Goal: Information Seeking & Learning: Check status

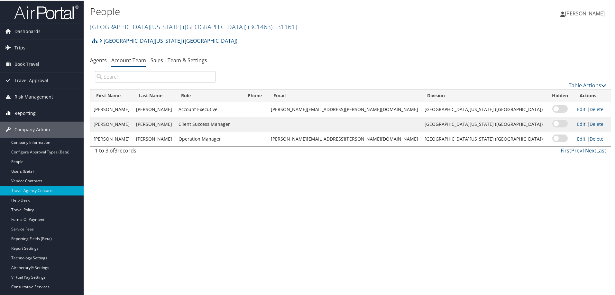
click at [27, 113] on span "Reporting" at bounding box center [24, 113] width 21 height 16
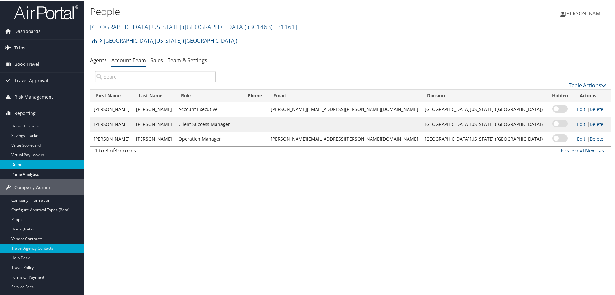
click at [34, 166] on link "Domo" at bounding box center [42, 164] width 84 height 10
click at [28, 166] on link "Domo" at bounding box center [42, 164] width 84 height 10
click at [33, 165] on link "Domo" at bounding box center [42, 164] width 84 height 10
click at [30, 114] on span "Reporting" at bounding box center [24, 113] width 21 height 16
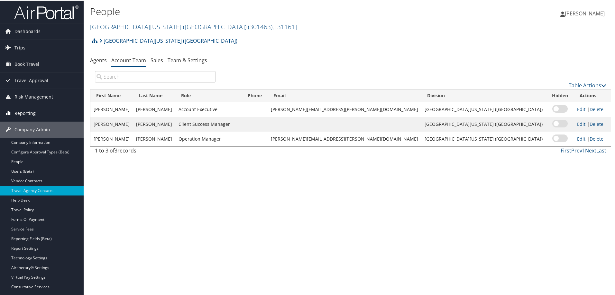
click at [30, 113] on span "Reporting" at bounding box center [24, 113] width 21 height 16
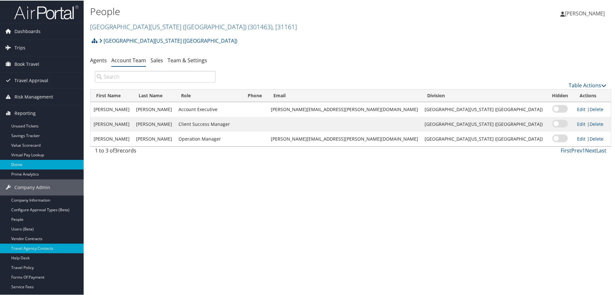
click at [28, 164] on link "Domo" at bounding box center [42, 164] width 84 height 10
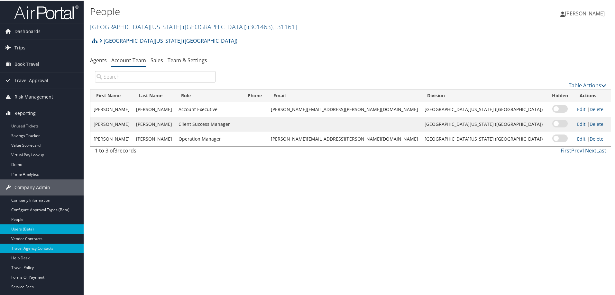
click at [42, 231] on link "Users (Beta)" at bounding box center [42, 229] width 84 height 10
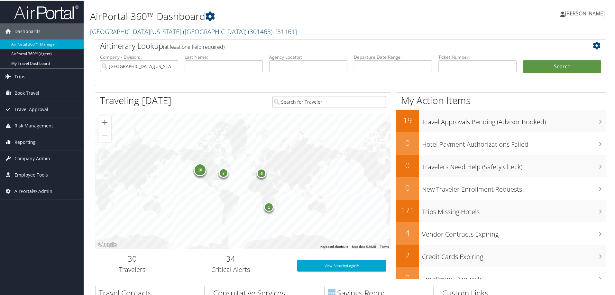
click at [30, 141] on span "Reporting" at bounding box center [24, 142] width 21 height 16
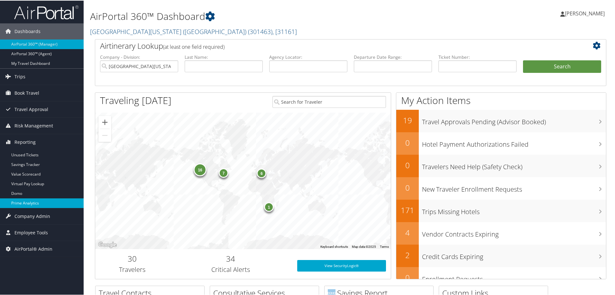
click at [31, 203] on link "Prime Analytics" at bounding box center [42, 203] width 84 height 10
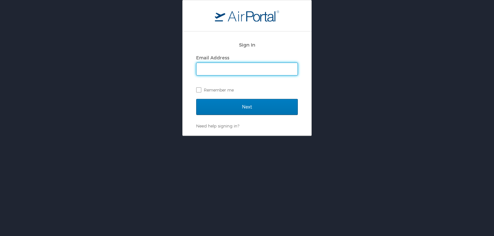
type input "pam.rex@cbtravel.com"
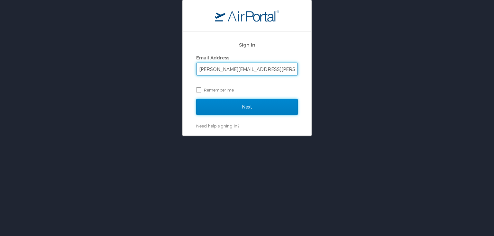
click at [243, 108] on input "Next" at bounding box center [247, 107] width 102 height 16
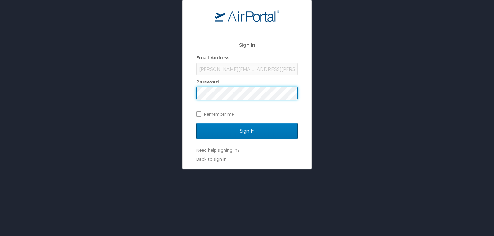
click at [161, 94] on div "Sign In Email Address pam.rex@cbtravel.com Password Remember me Sign In Need he…" at bounding box center [247, 84] width 494 height 169
click at [196, 123] on input "Sign In" at bounding box center [247, 131] width 102 height 16
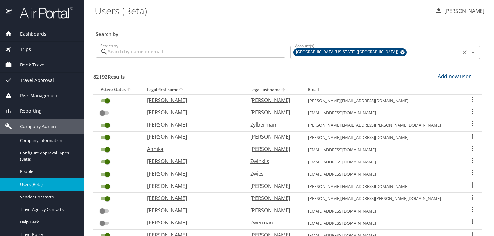
click at [400, 53] on icon at bounding box center [402, 52] width 5 height 7
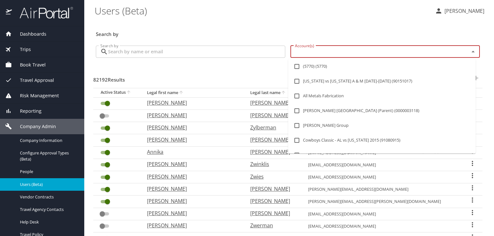
click at [366, 52] on input "Account(s)" at bounding box center [375, 52] width 166 height 8
type input "ohio"
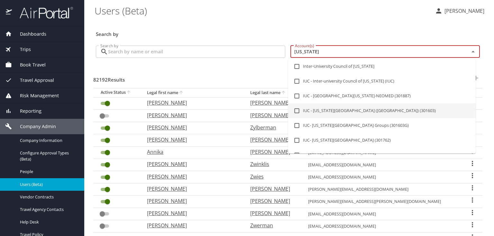
click at [296, 109] on input "checkbox" at bounding box center [297, 111] width 12 height 12
checkbox input "true"
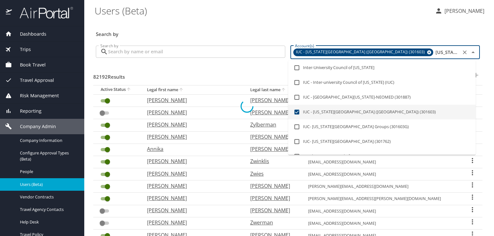
checkbox input "false"
checkbox input "true"
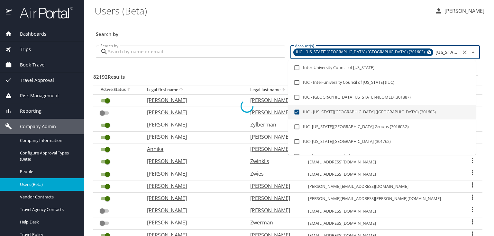
checkbox input "true"
checkbox input "false"
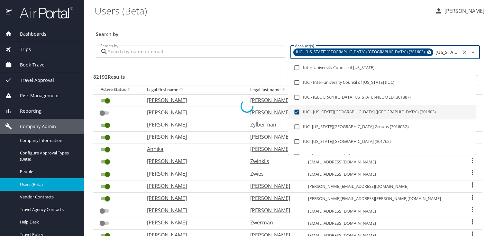
checkbox input "false"
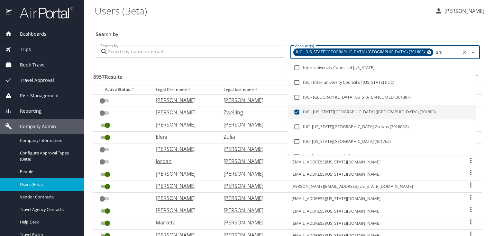
type input "oh"
checkbox input "false"
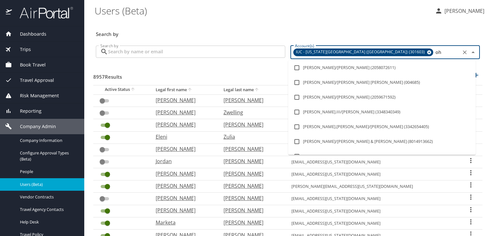
type input "o"
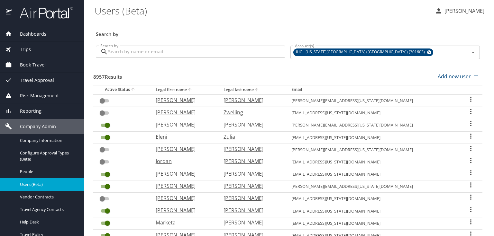
click at [238, 71] on div "8957 Results Add new user" at bounding box center [287, 77] width 389 height 24
click at [230, 52] on input "Search by" at bounding box center [196, 52] width 177 height 12
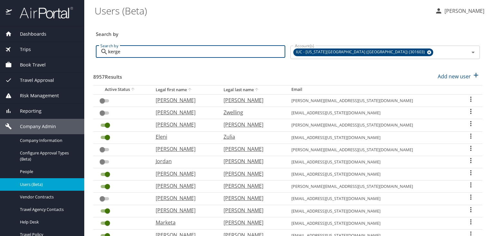
type input "kerger"
checkbox input "true"
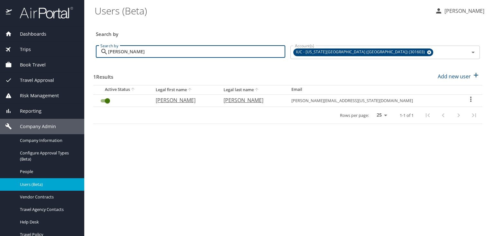
type input "kerger"
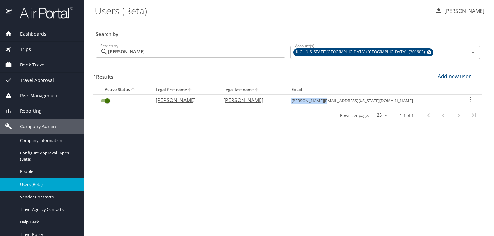
drag, startPoint x: 406, startPoint y: 100, endPoint x: 370, endPoint y: 100, distance: 36.3
click at [370, 100] on td "kerger@ohio.edu" at bounding box center [372, 100] width 173 height 12
copy td "kerger@ohio.edu"
click at [37, 112] on span "Reporting" at bounding box center [27, 111] width 30 height 7
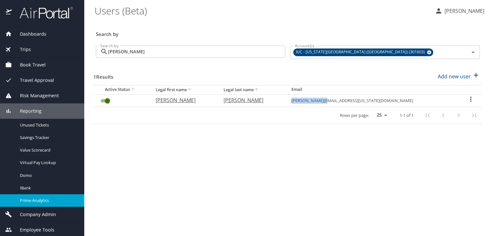
click at [44, 203] on span "Prime Analytics" at bounding box center [48, 201] width 57 height 6
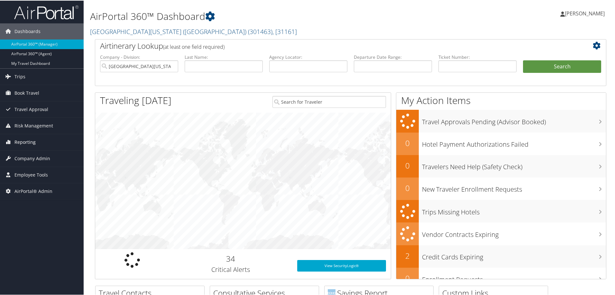
click at [30, 140] on span "Reporting" at bounding box center [24, 142] width 21 height 16
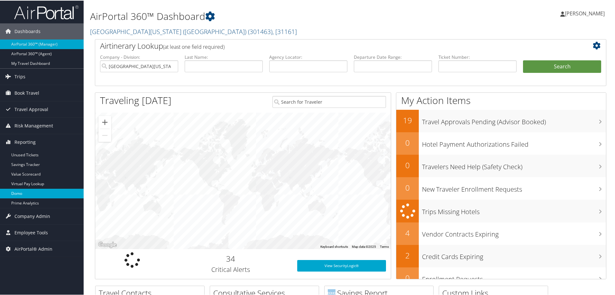
click at [34, 196] on link "Domo" at bounding box center [42, 193] width 84 height 10
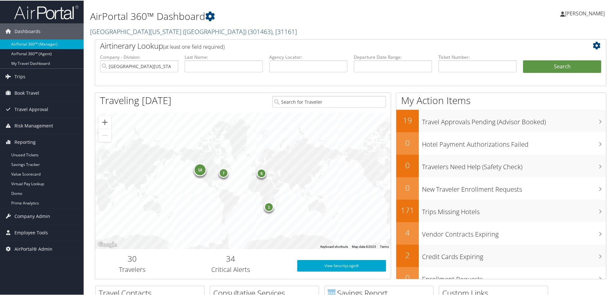
click at [135, 29] on link "University of Southern California (USC) ( 301463 ) , [ 31161 ]" at bounding box center [193, 31] width 207 height 9
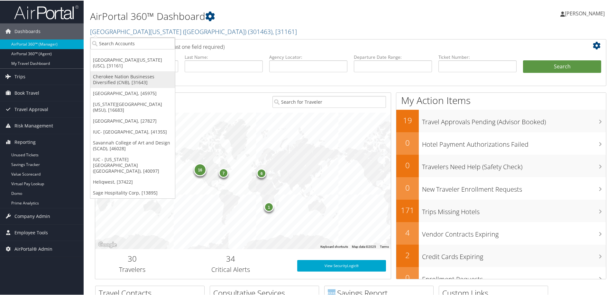
click at [123, 81] on link "Cherokee Nation Businesses Diversified (CNB), [31643]" at bounding box center [132, 79] width 85 height 17
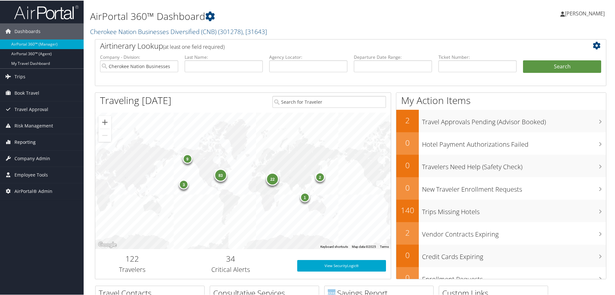
click at [35, 141] on span "Reporting" at bounding box center [24, 142] width 21 height 16
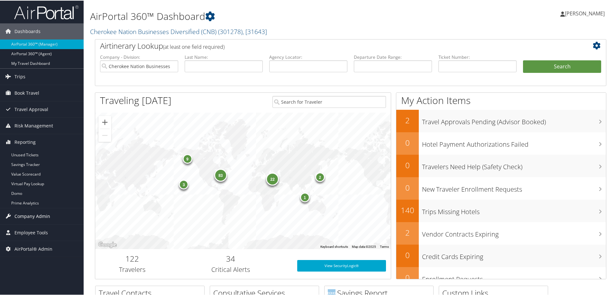
click at [37, 217] on span "Company Admin" at bounding box center [32, 216] width 36 height 16
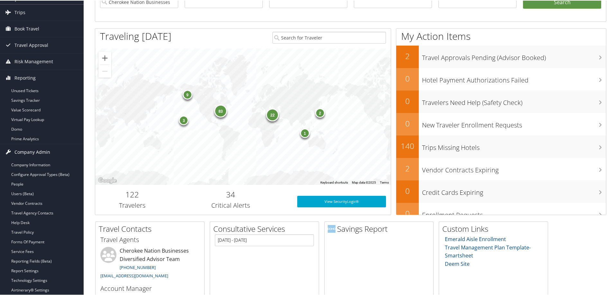
scroll to position [129, 0]
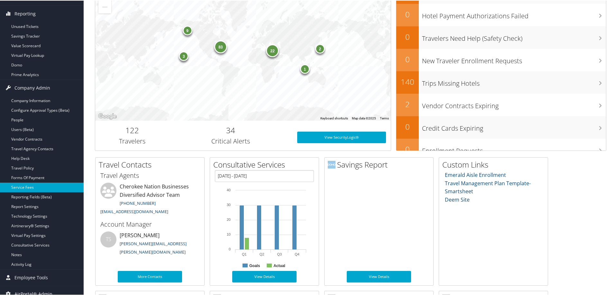
click at [38, 187] on link "Service Fees" at bounding box center [42, 187] width 84 height 10
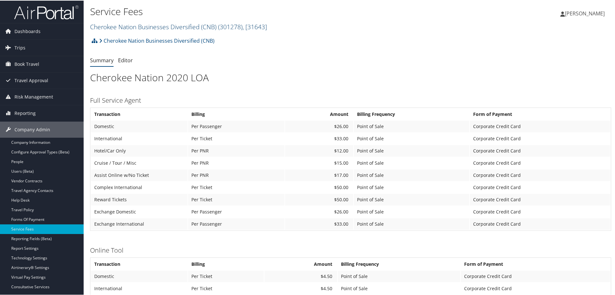
click at [122, 25] on link "Cherokee Nation Businesses Diversified (CNB) ( 301278 ) , [ 31643 ]" at bounding box center [178, 26] width 177 height 9
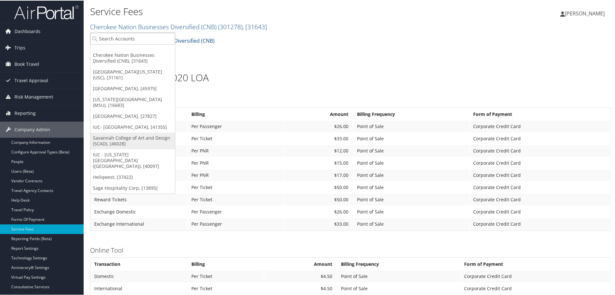
click at [127, 138] on link "Savannah College of Art and Design (SCAD), [46028]" at bounding box center [132, 140] width 85 height 17
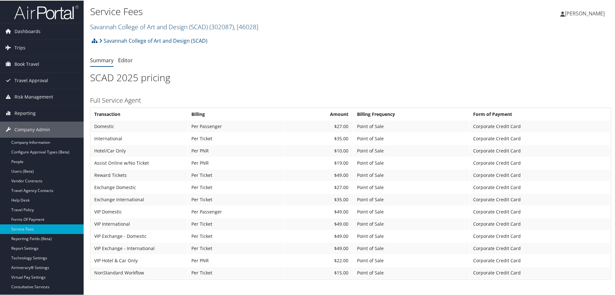
click at [143, 28] on link "Savannah College of Art and Design (SCAD) ( 302087 ) , [ 46028 ]" at bounding box center [174, 26] width 168 height 9
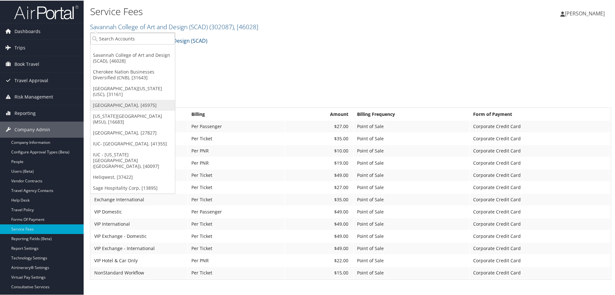
click at [101, 104] on link "[GEOGRAPHIC_DATA], [45975]" at bounding box center [132, 104] width 85 height 11
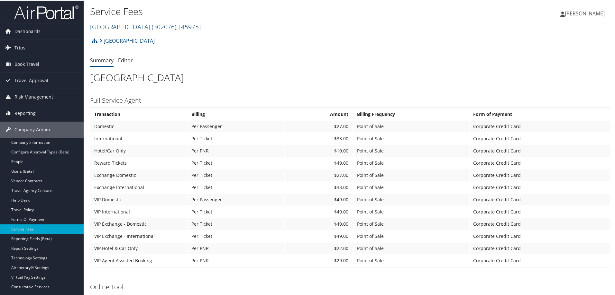
click at [118, 28] on link "[GEOGRAPHIC_DATA] ( 302076 ) , [ 45975 ]" at bounding box center [145, 26] width 111 height 9
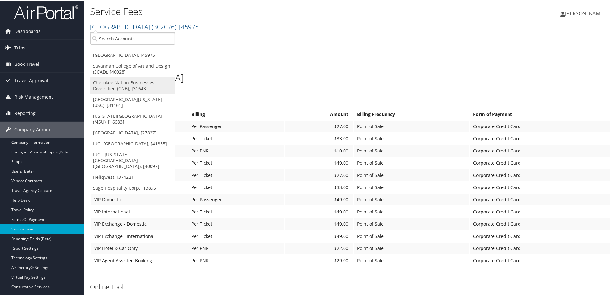
click at [119, 87] on link "Cherokee Nation Businesses Diversified (CNB), [31643]" at bounding box center [132, 85] width 85 height 17
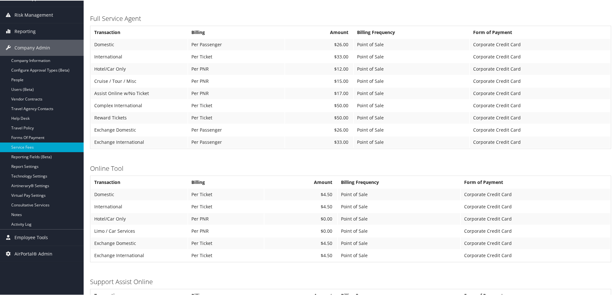
scroll to position [129, 0]
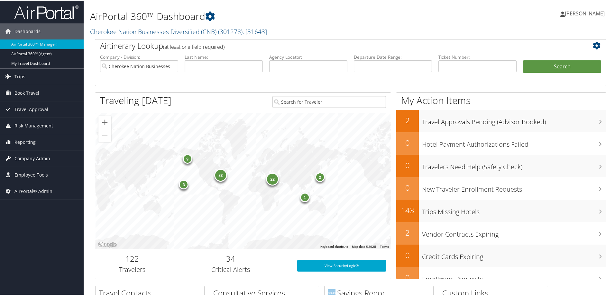
click at [31, 159] on span "Company Admin" at bounding box center [32, 158] width 36 height 16
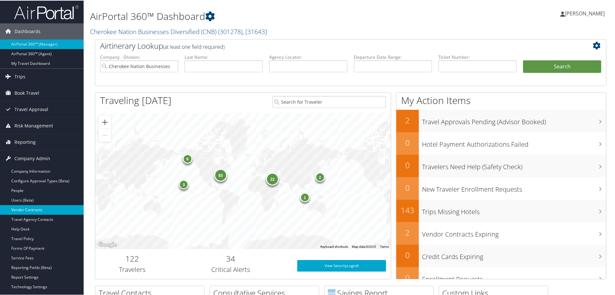
click at [45, 206] on link "Vendor Contracts" at bounding box center [42, 210] width 84 height 10
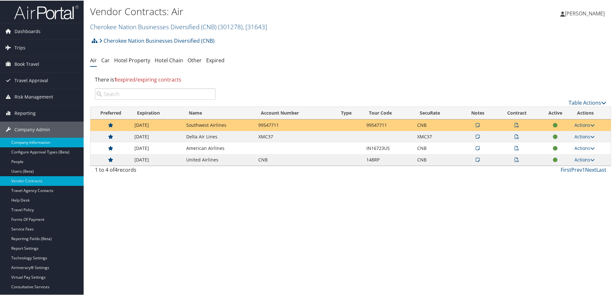
click at [44, 141] on link "Company Information" at bounding box center [42, 142] width 84 height 10
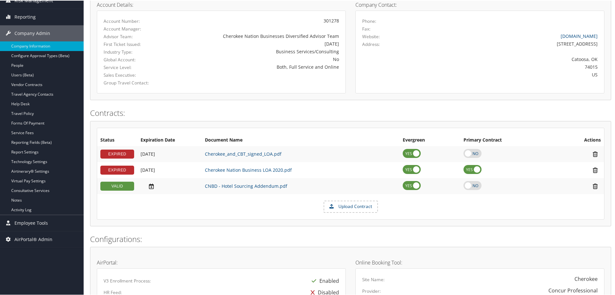
scroll to position [129, 0]
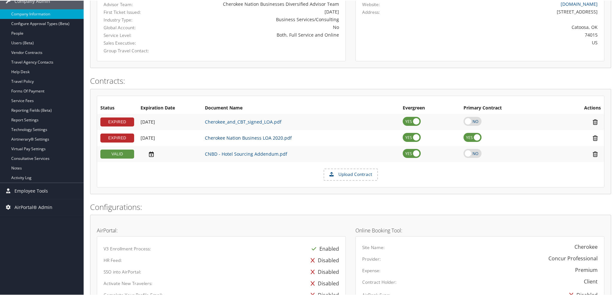
click at [227, 136] on link "Cherokee Nation Business LOA 2020.pdf" at bounding box center [248, 137] width 87 height 6
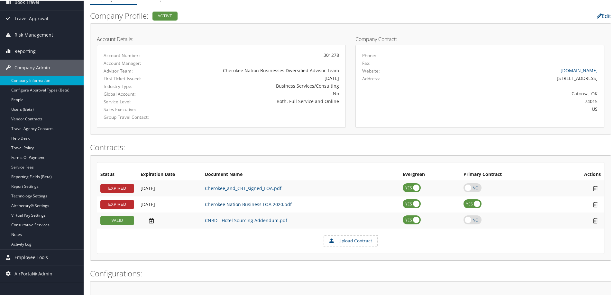
scroll to position [0, 0]
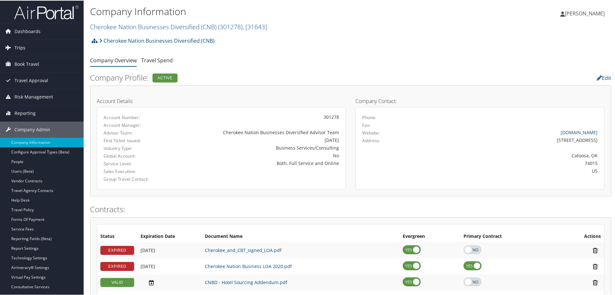
click at [32, 48] on link "Trips" at bounding box center [42, 47] width 84 height 16
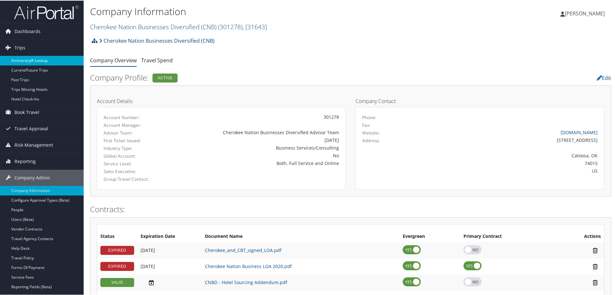
click at [33, 62] on link "Airtinerary® Lookup" at bounding box center [42, 60] width 84 height 10
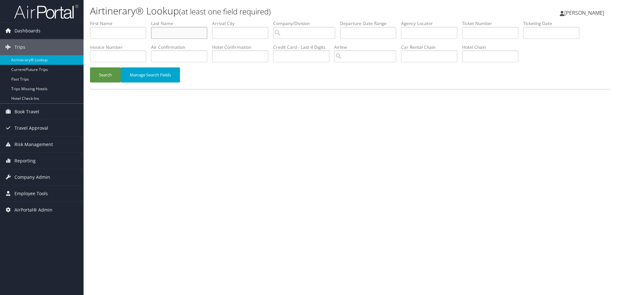
click at [172, 29] on input "text" at bounding box center [179, 33] width 56 height 12
type input "robinette"
click at [289, 30] on input "search" at bounding box center [304, 33] width 62 height 12
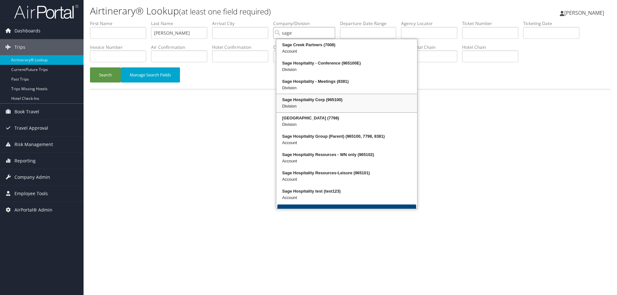
click at [311, 102] on div "Sage Hospitality Corp (965100)" at bounding box center [346, 100] width 139 height 6
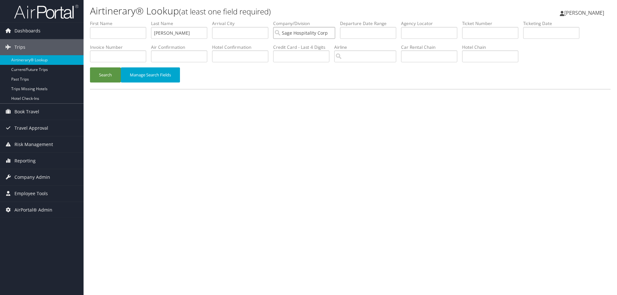
type input "Sage Hospitality Corp"
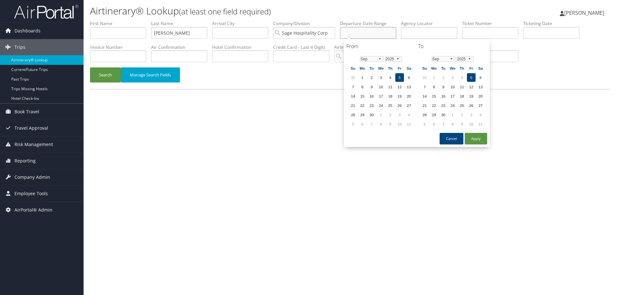
click at [360, 34] on input "text" at bounding box center [368, 33] width 56 height 12
click at [380, 58] on select "Jan Feb Mar Apr May Jun Jul Aug Sep Oct Nov Dec" at bounding box center [372, 59] width 24 height 6
click at [399, 59] on select "1975 1976 1977 1978 1979 1980 1981 1982 1983 1984 1985 1986 1987 1988 1989 1990…" at bounding box center [393, 59] width 17 height 6
click at [452, 59] on select "Jan Feb Mar Apr May Jun Jul Aug Sep Oct Nov Dec" at bounding box center [444, 59] width 24 height 6
click at [479, 138] on button "Apply" at bounding box center [476, 139] width 22 height 12
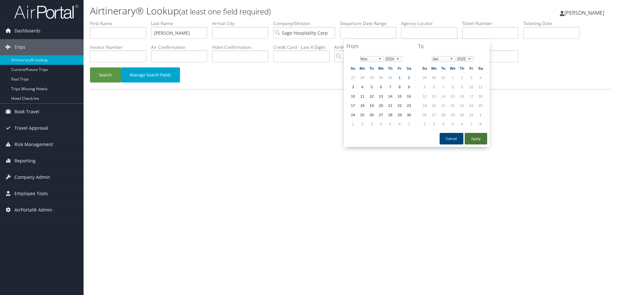
type input "09/05/2025"
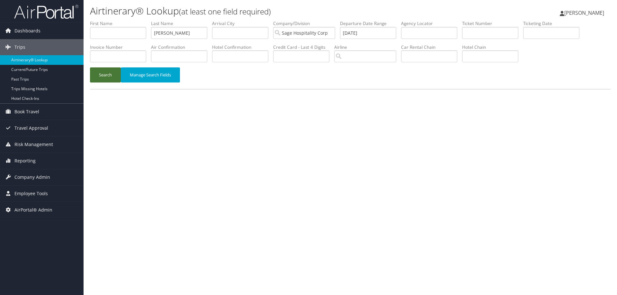
click at [104, 78] on button "Search" at bounding box center [105, 74] width 31 height 15
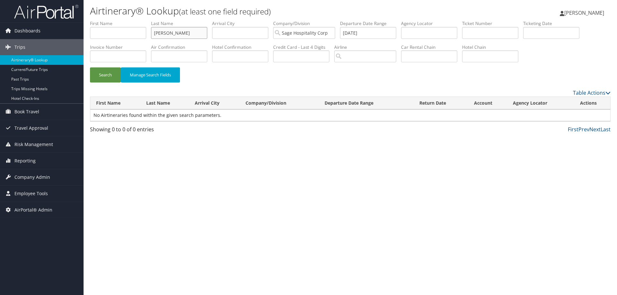
drag, startPoint x: 189, startPoint y: 33, endPoint x: 148, endPoint y: 34, distance: 40.2
click at [157, 34] on input "robinette" at bounding box center [179, 33] width 56 height 12
type input "r"
type input "robinette"
click at [386, 33] on input "09/05/2025" at bounding box center [368, 33] width 56 height 12
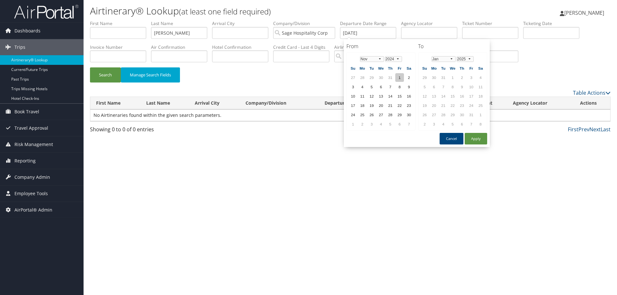
click at [400, 77] on td "1" at bounding box center [399, 77] width 9 height 9
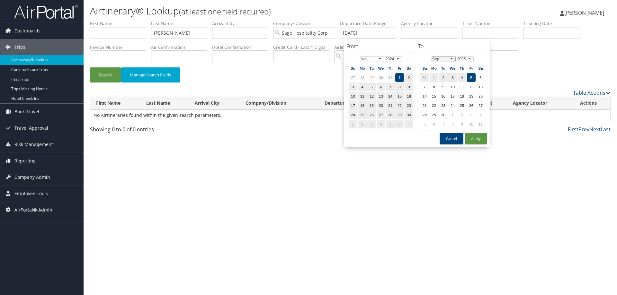
click at [451, 59] on select "Jan Feb Mar Apr May Jun Jul Aug Sep Oct Nov Dec" at bounding box center [444, 59] width 24 height 6
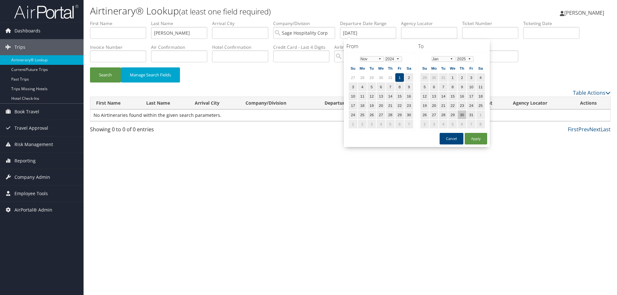
click at [464, 114] on td "30" at bounding box center [462, 115] width 9 height 9
click at [479, 141] on button "Apply" at bounding box center [476, 139] width 22 height 12
type input "11/01/2024 - 01/30/2025"
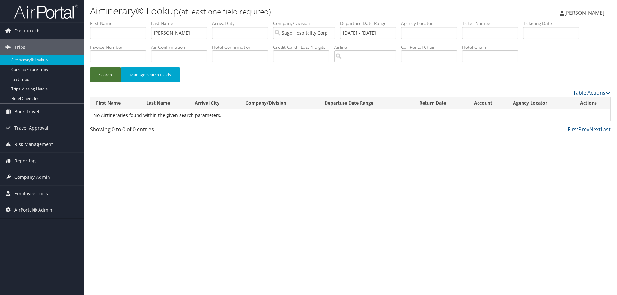
click at [108, 76] on button "Search" at bounding box center [105, 74] width 31 height 15
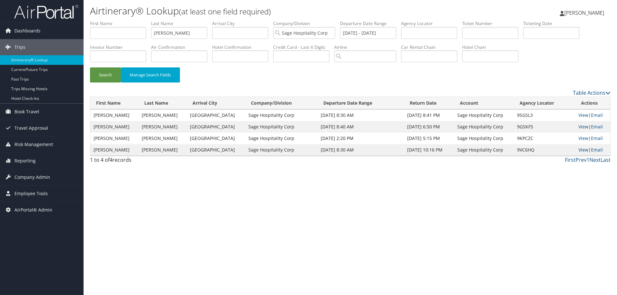
click at [580, 150] on link "View" at bounding box center [584, 150] width 10 height 6
click at [580, 116] on link "View" at bounding box center [584, 115] width 10 height 6
click at [30, 159] on span "Reporting" at bounding box center [24, 161] width 21 height 16
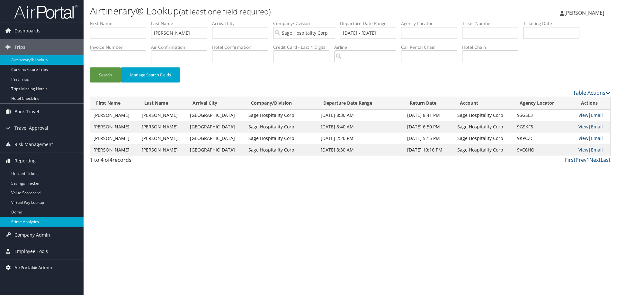
click at [36, 222] on link "Prime Analytics" at bounding box center [42, 222] width 84 height 10
click at [444, 36] on input "text" at bounding box center [429, 33] width 56 height 12
paste input "9RJBLX"
type input "9RJBLX"
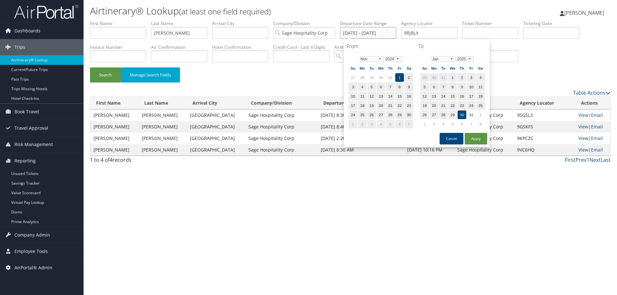
drag, startPoint x: 398, startPoint y: 32, endPoint x: 300, endPoint y: 31, distance: 98.7
click at [300, 20] on ul "First Name Last Name robinette Departure City Arrival City Company/Division Sag…" at bounding box center [350, 20] width 521 height 0
click at [108, 76] on button "Search" at bounding box center [105, 74] width 31 height 15
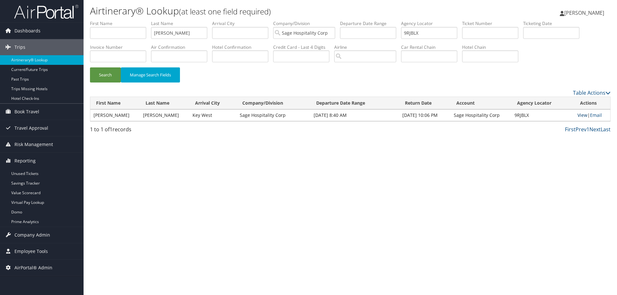
click at [582, 114] on link "View" at bounding box center [583, 115] width 10 height 6
click at [79, 201] on div "Dashboards AirPortal 360™ (Manager) AirPortal 360™ (Agent) My Travel Dashboard …" at bounding box center [308, 147] width 617 height 295
click at [135, 244] on div "Airtinerary® Lookup (at least one field required) Pamela Rex Pamela Rex My Sett…" at bounding box center [351, 147] width 534 height 295
click at [514, 119] on td "9RJBLX" at bounding box center [542, 116] width 63 height 12
click at [448, 152] on div "Airtinerary® Lookup (at least one field required) Pamela Rex Pamela Rex My Sett…" at bounding box center [351, 147] width 534 height 295
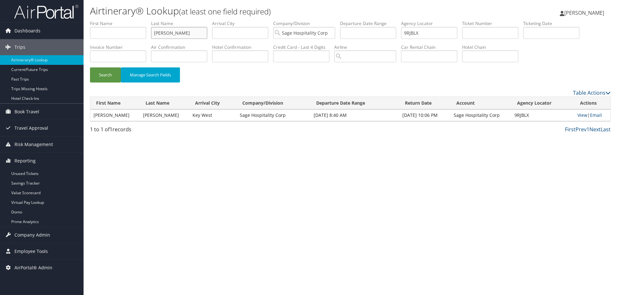
drag, startPoint x: 182, startPoint y: 32, endPoint x: 90, endPoint y: 33, distance: 92.6
click at [90, 33] on form "First Name Last Name robinette Departure City Arrival City Company/Division Sag…" at bounding box center [350, 54] width 521 height 69
type input "lee"
click at [105, 33] on input "text" at bounding box center [118, 33] width 56 height 12
type input "kevin"
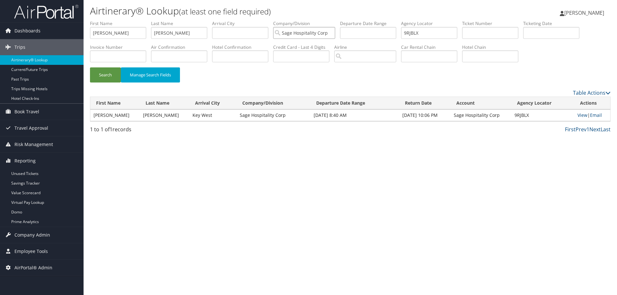
click at [334, 35] on input "Sage Hospitality Corp" at bounding box center [304, 33] width 62 height 12
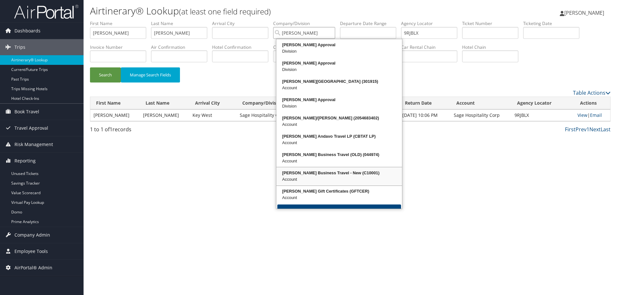
click at [337, 171] on div "Christopherson Business Travel - New (C10001)" at bounding box center [339, 173] width 124 height 6
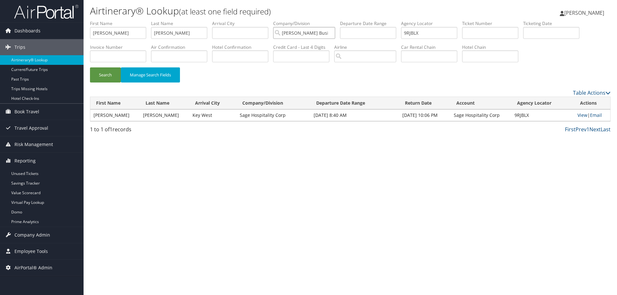
type input "Christopherson Business Travel - New"
drag, startPoint x: 425, startPoint y: 34, endPoint x: 381, endPoint y: 31, distance: 44.7
click at [381, 20] on ul "First Name kevin Last Name lee Departure City Arrival City Company/Division Chr…" at bounding box center [350, 20] width 521 height 0
click at [377, 32] on input "text" at bounding box center [368, 33] width 56 height 12
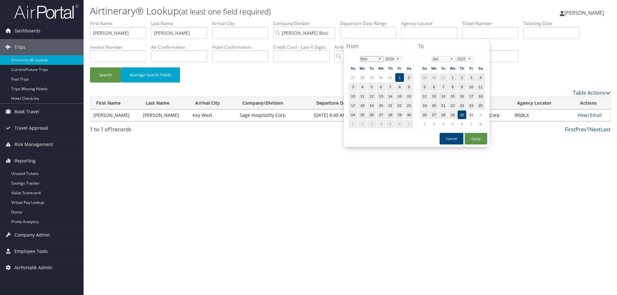
click at [382, 58] on select "Jan Feb Mar Apr May Jun Jul Aug Sep Oct Nov Dec" at bounding box center [372, 59] width 24 height 6
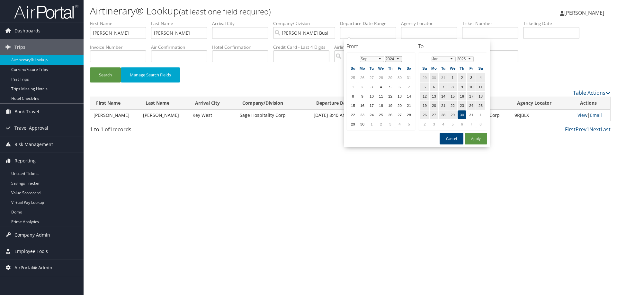
click at [399, 58] on select "1974 1975 1976 1977 1978 1979 1980 1981 1982 1983 1984 1985 1986 1987 1988 1989…" at bounding box center [393, 59] width 17 height 6
click at [352, 86] on td "7" at bounding box center [353, 87] width 9 height 9
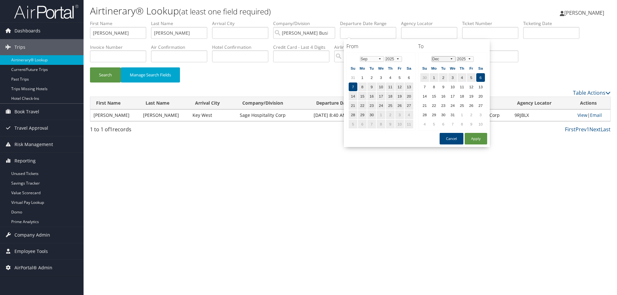
click at [453, 59] on select "Jan Feb Mar Apr May Jun Jul Aug Sep Oct Nov Dec" at bounding box center [444, 59] width 24 height 6
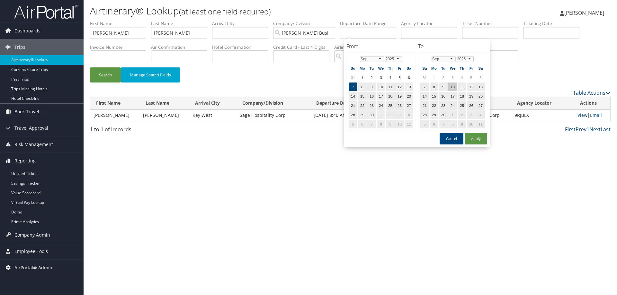
click at [453, 85] on td "10" at bounding box center [452, 87] width 9 height 9
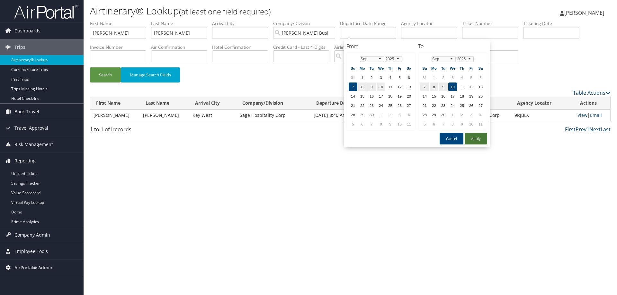
click at [476, 140] on button "Apply" at bounding box center [476, 139] width 22 height 12
type input "09/07/2025 - 09/10/2025"
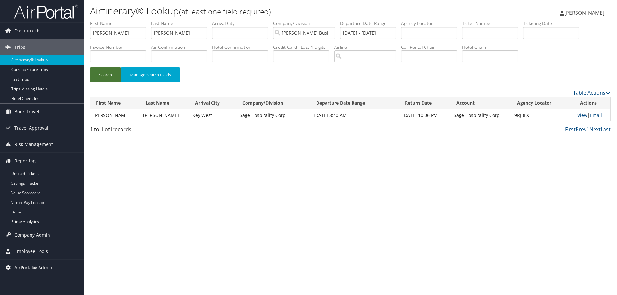
click at [105, 74] on button "Search" at bounding box center [105, 74] width 31 height 15
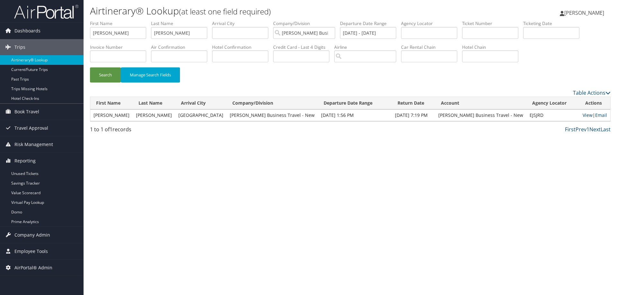
click at [583, 117] on link "View" at bounding box center [588, 115] width 10 height 6
drag, startPoint x: 168, startPoint y: 33, endPoint x: 143, endPoint y: 33, distance: 24.8
click at [143, 20] on ul "First Name kevin Last Name lee Departure City Arrival City Company/Division Chr…" at bounding box center [350, 20] width 521 height 0
type input "cain"
drag, startPoint x: 106, startPoint y: 33, endPoint x: 85, endPoint y: 33, distance: 20.9
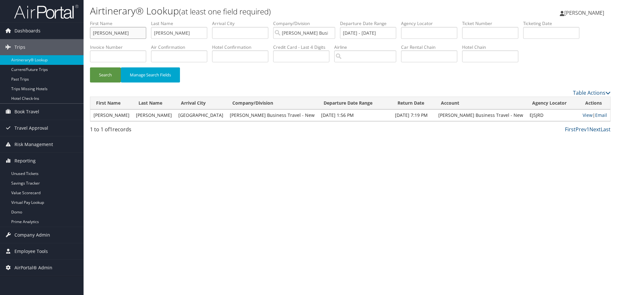
click at [85, 33] on div "Airtinerary® Lookup (at least one field required) Pamela Rex Pamela Rex My Sett…" at bounding box center [351, 147] width 534 height 295
type input "angela"
click at [90, 67] on button "Search" at bounding box center [105, 74] width 31 height 15
click at [587, 115] on link "View" at bounding box center [588, 115] width 10 height 6
drag, startPoint x: 179, startPoint y: 35, endPoint x: 157, endPoint y: 34, distance: 21.9
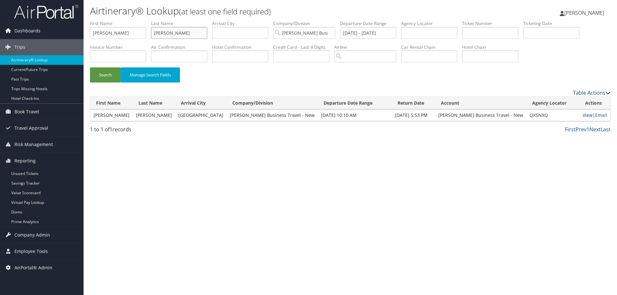
click at [157, 34] on input "cain" at bounding box center [179, 33] width 56 height 12
type input "c"
type input "faller"
drag, startPoint x: 112, startPoint y: 34, endPoint x: 0, endPoint y: 30, distance: 111.9
click at [0, 30] on div "Dashboards AirPortal 360™ (Manager) AirPortal 360™ (Agent) My Travel Dashboard …" at bounding box center [308, 147] width 617 height 295
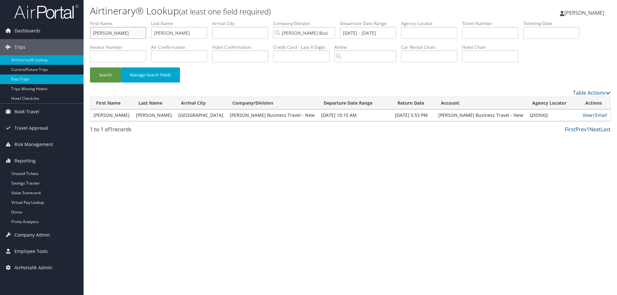
type input "beth"
click at [90, 67] on button "Search" at bounding box center [105, 74] width 31 height 15
click at [587, 115] on link "View" at bounding box center [588, 115] width 10 height 6
drag, startPoint x: 173, startPoint y: 33, endPoint x: 150, endPoint y: 33, distance: 22.8
click at [150, 20] on ul "First Name beth Last Name faller Departure City Arrival City Company/Division C…" at bounding box center [350, 20] width 521 height 0
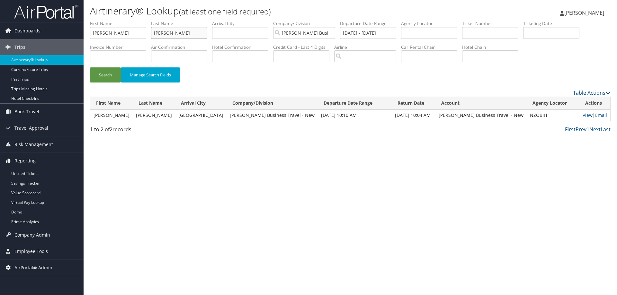
type input "rex"
drag, startPoint x: 105, startPoint y: 32, endPoint x: 88, endPoint y: 31, distance: 17.1
click at [90, 31] on form "First Name beth Last Name rex Departure City Arrival City Company/Division Chri…" at bounding box center [350, 54] width 521 height 69
type input "pamela"
click at [90, 67] on button "Search" at bounding box center [105, 74] width 31 height 15
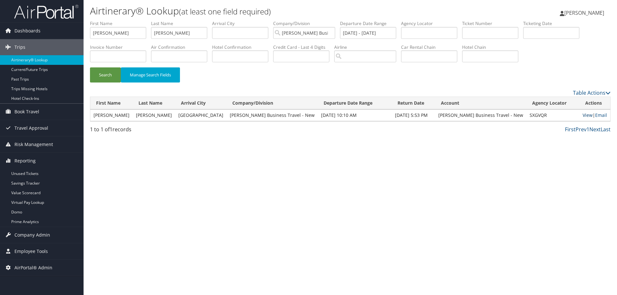
click at [587, 113] on link "View" at bounding box center [588, 115] width 10 height 6
drag, startPoint x: 180, startPoint y: 32, endPoint x: 151, endPoint y: 31, distance: 29.3
click at [152, 20] on ul "First Name pamela Last Name rex Departure City Arrival City Company/Division Ch…" at bounding box center [350, 20] width 521 height 0
type input "cain"
drag, startPoint x: 115, startPoint y: 33, endPoint x: 71, endPoint y: 35, distance: 43.8
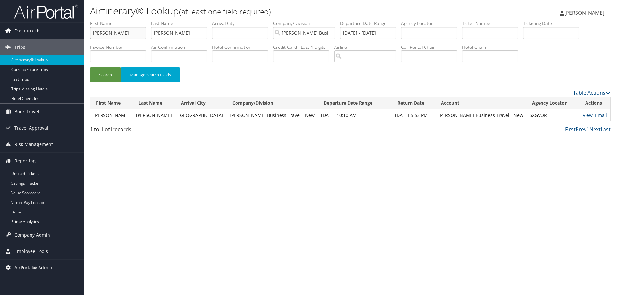
click at [71, 35] on div "Dashboards AirPortal 360™ (Manager) AirPortal 360™ (Agent) My Travel Dashboard …" at bounding box center [308, 147] width 617 height 295
type input "angela"
click at [90, 67] on button "Search" at bounding box center [105, 74] width 31 height 15
click at [586, 113] on link "View" at bounding box center [588, 115] width 10 height 6
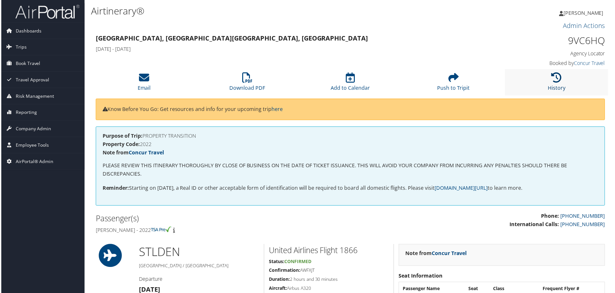
click at [552, 78] on icon at bounding box center [557, 78] width 10 height 10
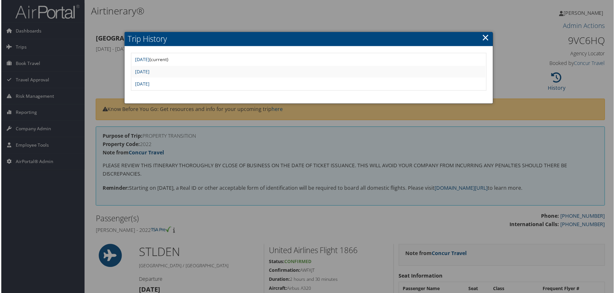
click at [487, 38] on link "×" at bounding box center [485, 37] width 7 height 13
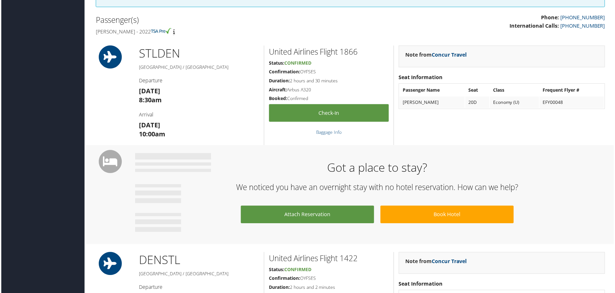
scroll to position [105, 0]
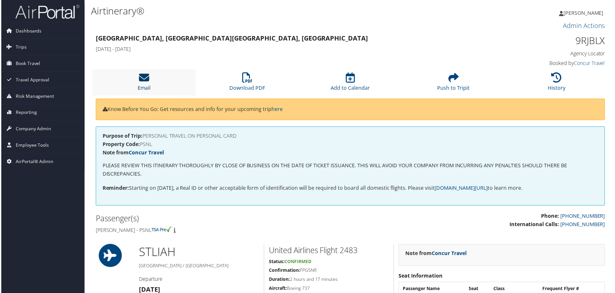
click at [143, 78] on icon at bounding box center [143, 78] width 10 height 10
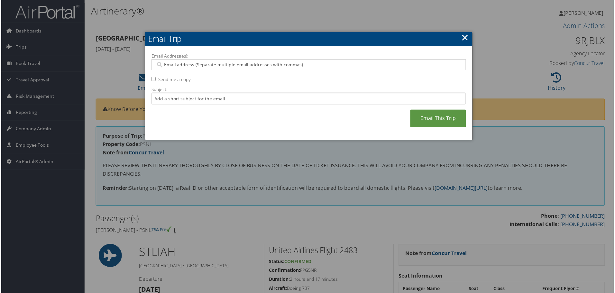
click at [181, 65] on input "Email Address(es):" at bounding box center [308, 65] width 307 height 6
type input "sherrie.wilson@sagehospitalitygroup.com"
click at [333, 98] on input "Subject:" at bounding box center [309, 99] width 316 height 12
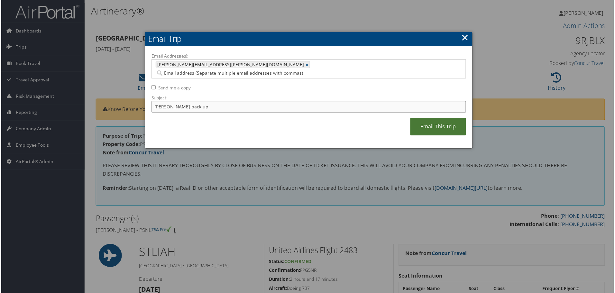
type input "Brad Robinette back up"
click at [431, 118] on link "Email This Trip" at bounding box center [438, 127] width 56 height 18
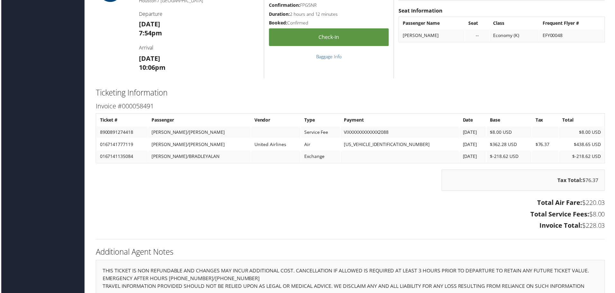
scroll to position [739, 0]
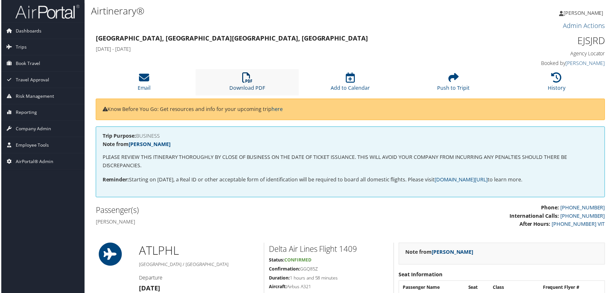
click at [247, 79] on icon at bounding box center [247, 78] width 10 height 10
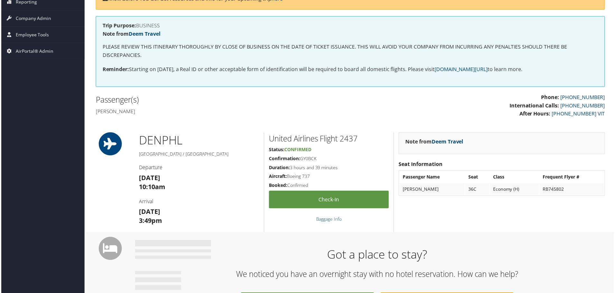
scroll to position [64, 0]
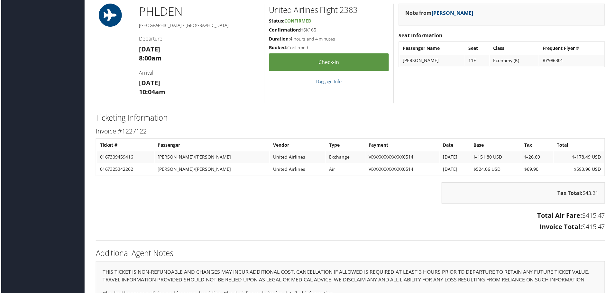
scroll to position [450, 0]
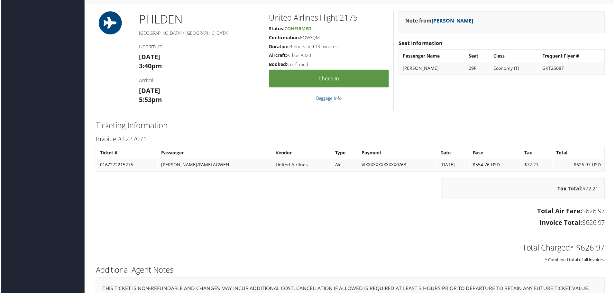
scroll to position [450, 0]
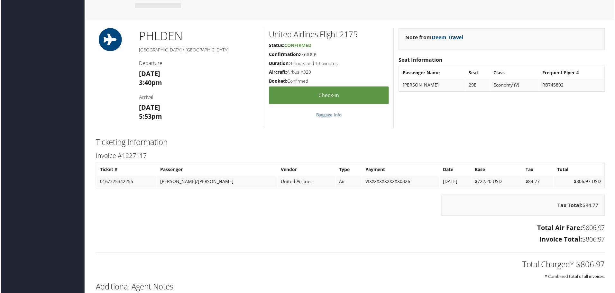
scroll to position [490, 0]
